Goal: Download file/media

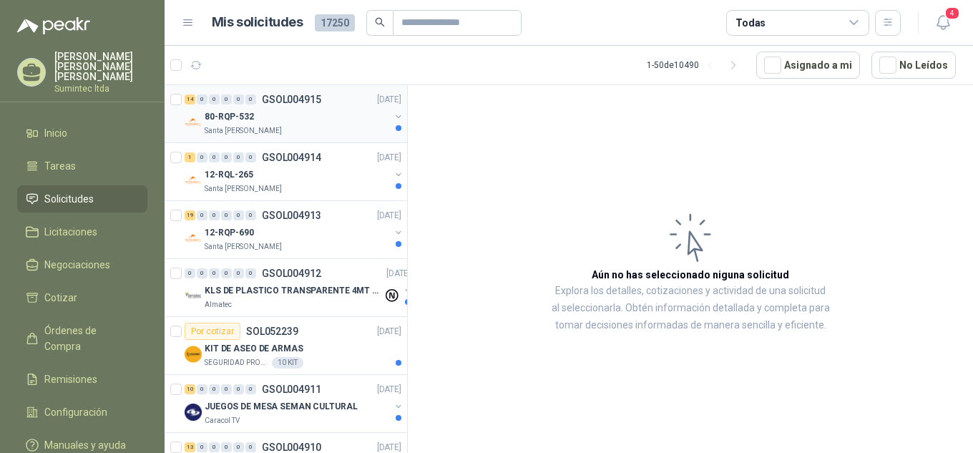
click at [288, 123] on div "80-RQP-532" at bounding box center [297, 116] width 185 height 17
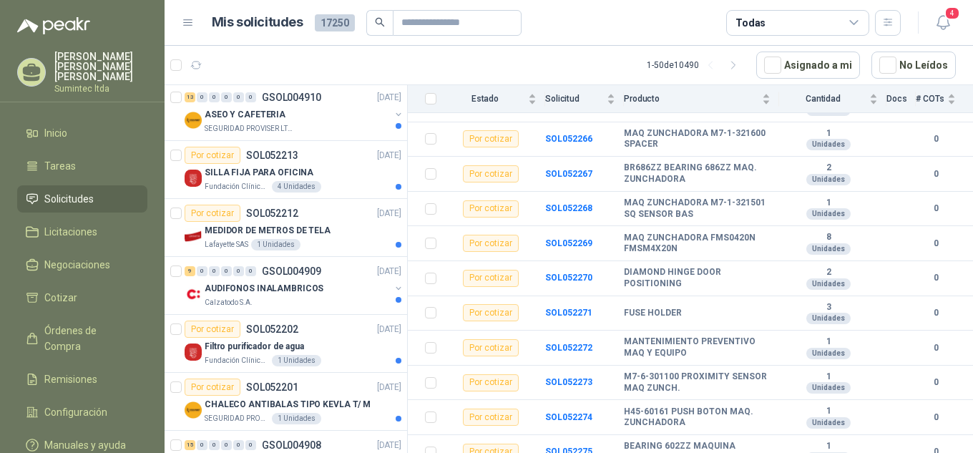
scroll to position [358, 0]
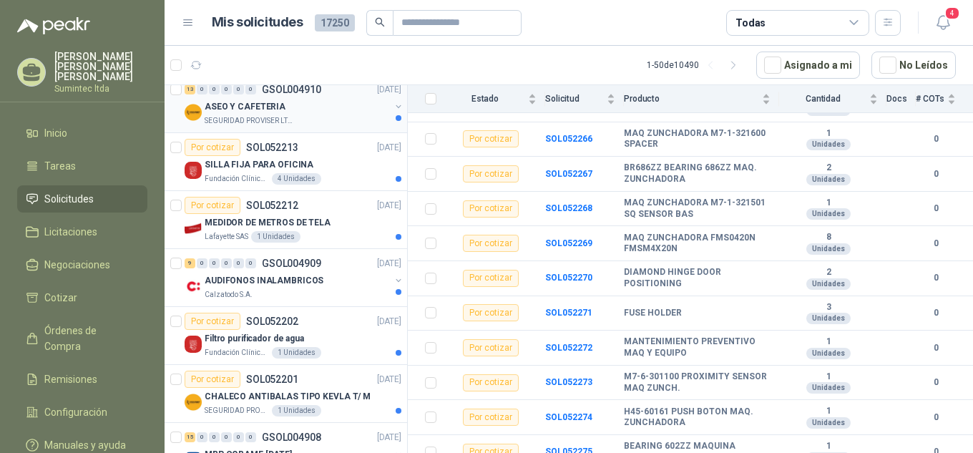
click at [289, 110] on div "ASEO Y CAFETERIA" at bounding box center [297, 106] width 185 height 17
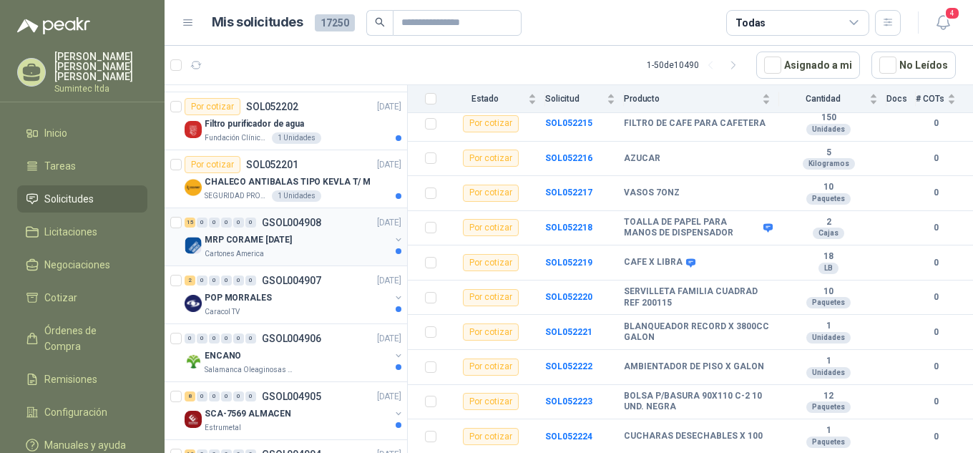
scroll to position [644, 0]
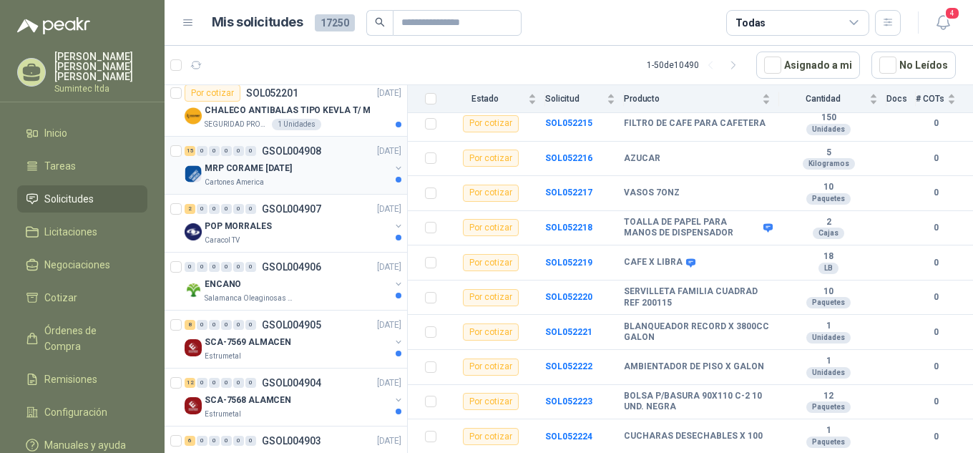
click at [292, 171] on p "MRP CORAME [DATE]" at bounding box center [248, 169] width 87 height 14
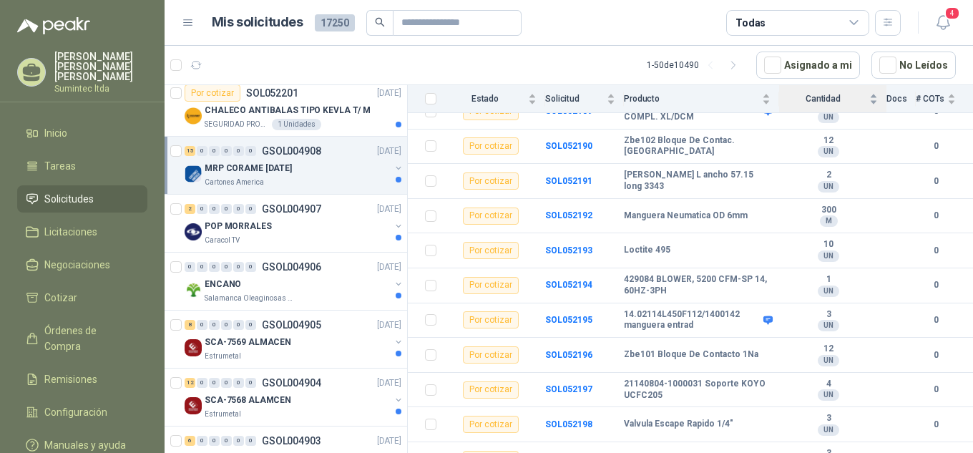
scroll to position [340, 0]
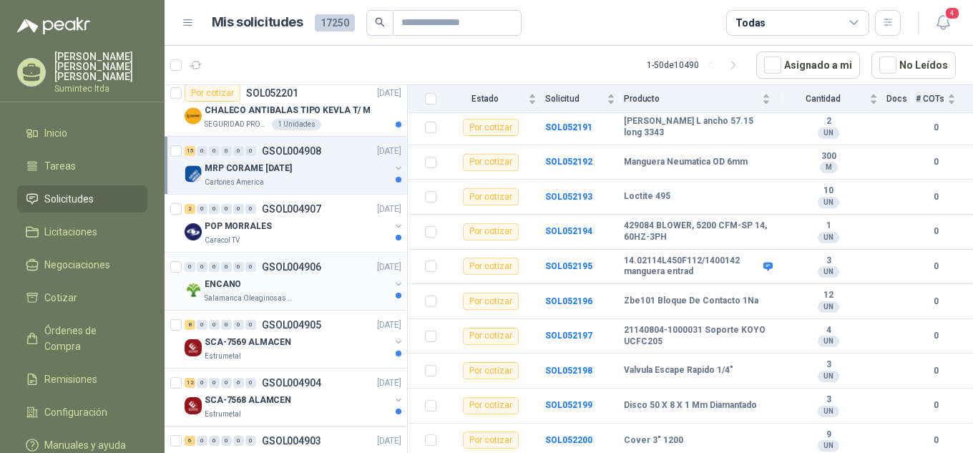
click at [278, 298] on p "Salamanca Oleaginosas SAS" at bounding box center [250, 298] width 90 height 11
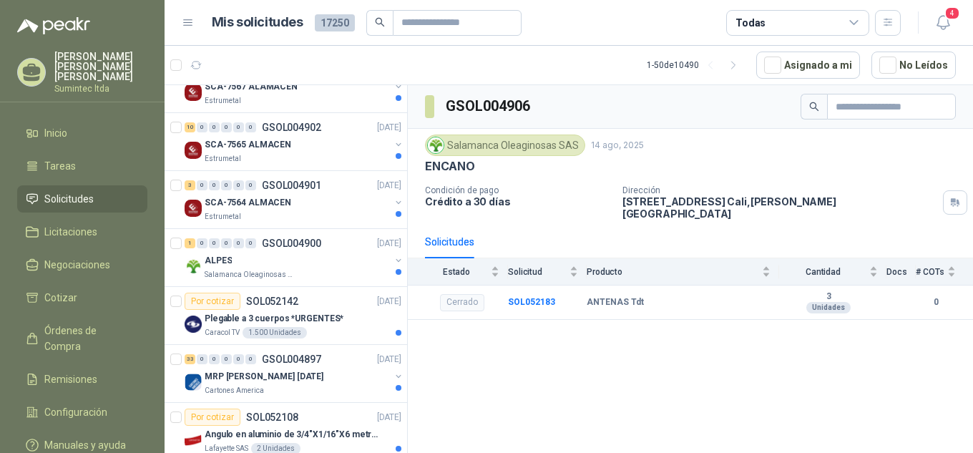
scroll to position [1145, 0]
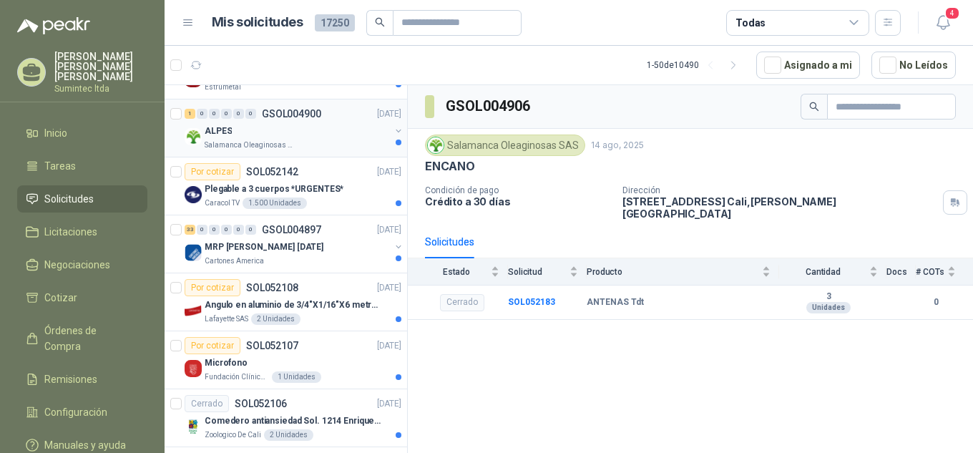
click at [281, 145] on p "Salamanca Oleaginosas SAS" at bounding box center [250, 145] width 90 height 11
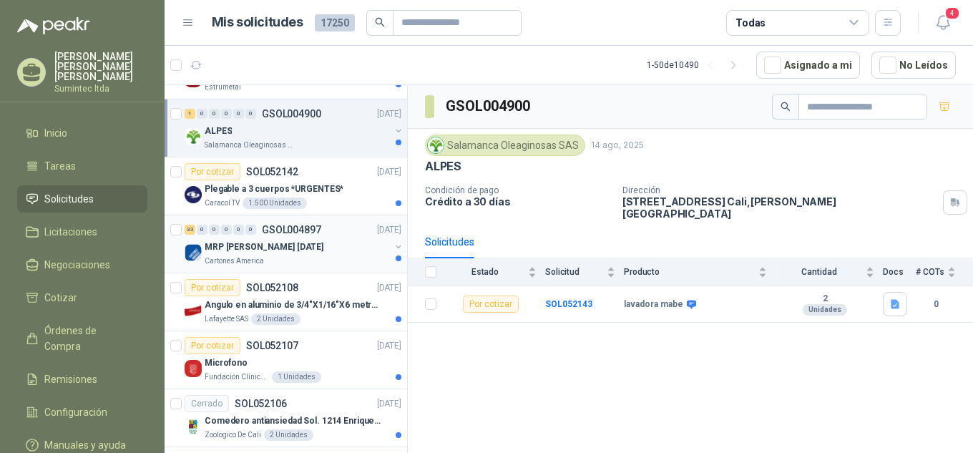
scroll to position [1216, 0]
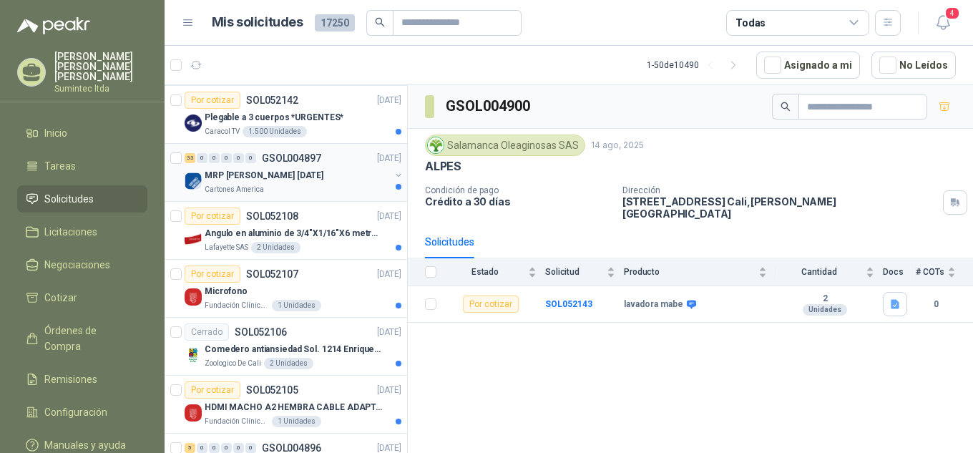
click at [294, 182] on p "MRP [PERSON_NAME] [DATE]" at bounding box center [264, 176] width 119 height 14
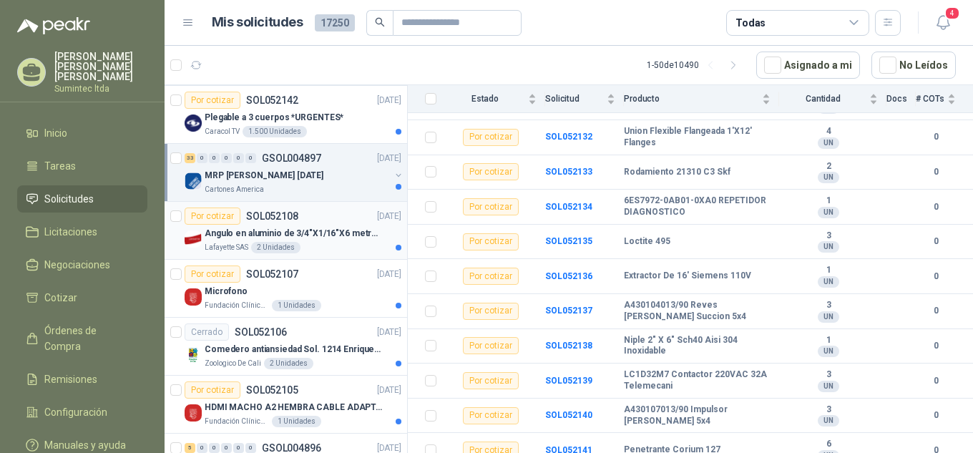
scroll to position [1359, 0]
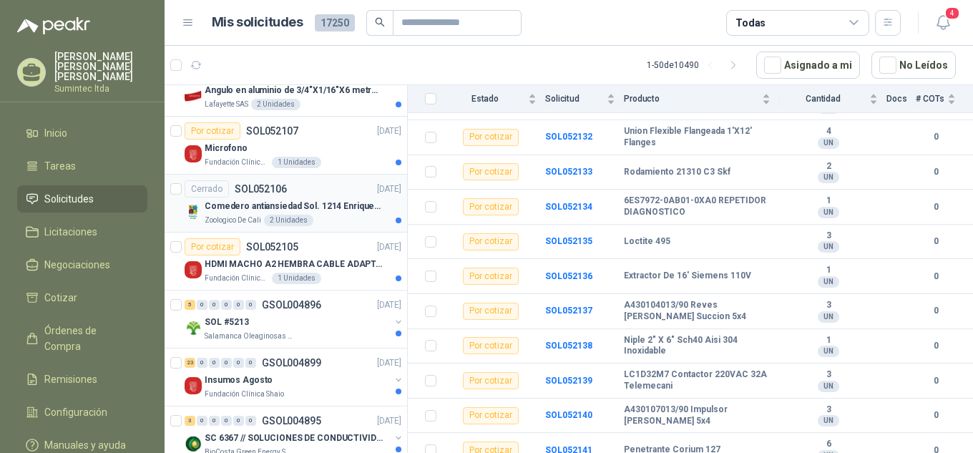
click at [295, 202] on p "Comedero antiansiedad Sol. 1214 Enriquecimiento" at bounding box center [294, 207] width 178 height 14
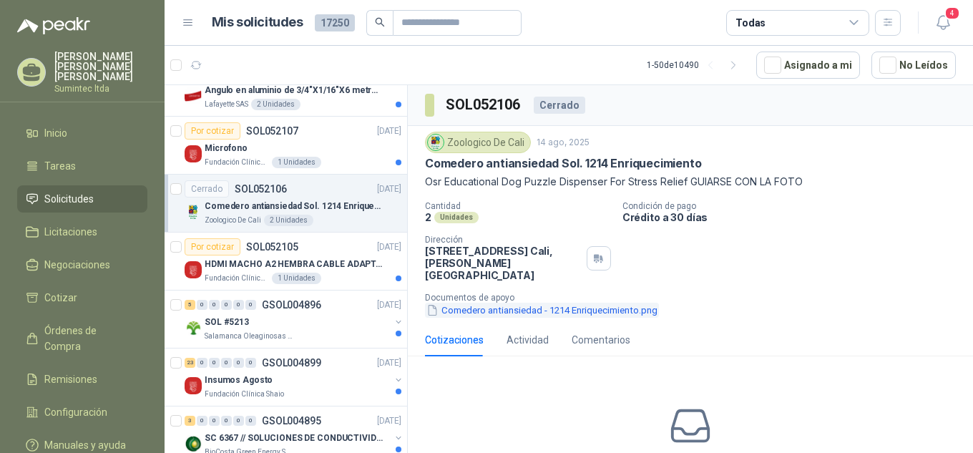
click at [466, 303] on button "Comedero antiansiedad - 1214 Enriquecimiento.png" at bounding box center [542, 310] width 234 height 15
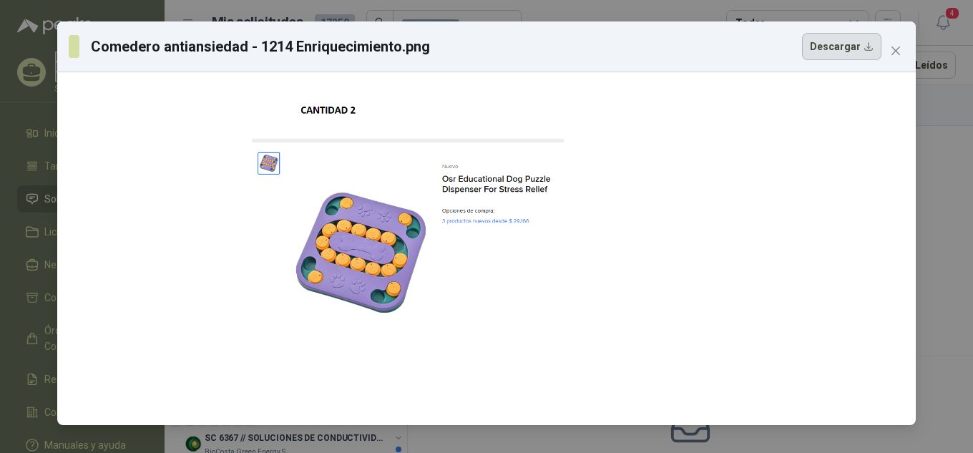
click at [823, 49] on button "Descargar" at bounding box center [841, 46] width 79 height 27
